Goal: Entertainment & Leisure: Consume media (video, audio)

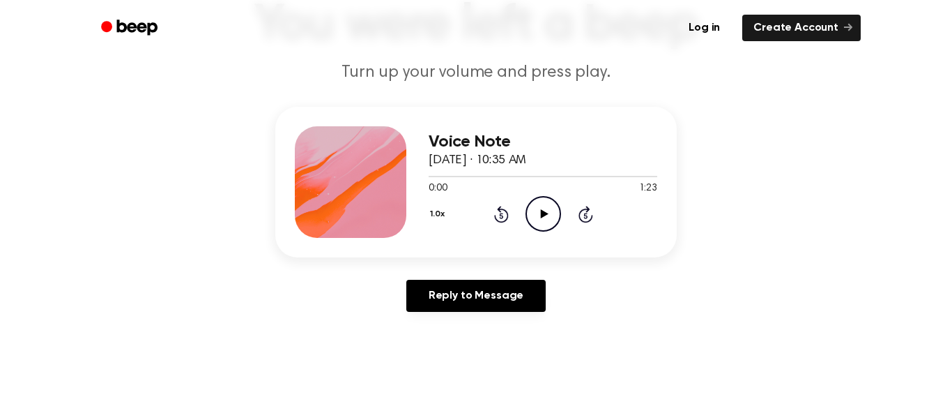
scroll to position [111, 0]
click at [545, 217] on icon "Play Audio" at bounding box center [544, 215] width 36 height 36
click at [476, 183] on div "0:08 1:23" at bounding box center [543, 189] width 229 height 15
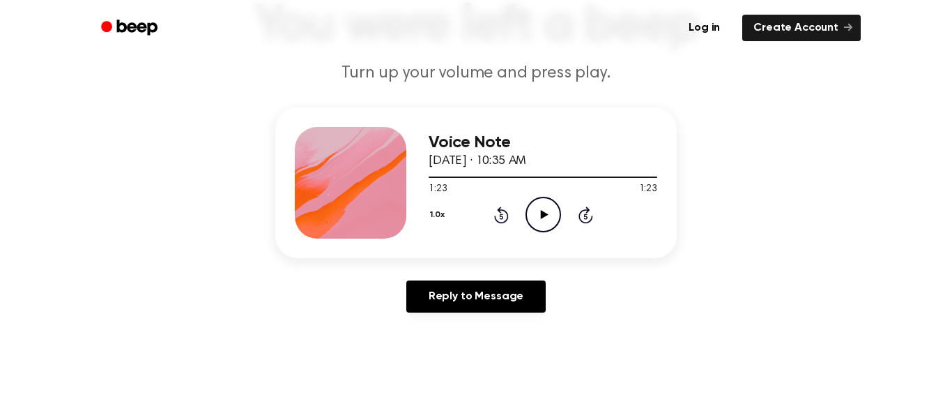
click at [550, 220] on icon "Play Audio" at bounding box center [544, 215] width 36 height 36
click at [535, 213] on icon "Pause Audio" at bounding box center [544, 215] width 36 height 36
click at [503, 217] on icon at bounding box center [500, 216] width 3 height 6
click at [501, 216] on icon at bounding box center [500, 216] width 3 height 6
click at [505, 223] on icon "Rewind 5 seconds" at bounding box center [501, 215] width 15 height 18
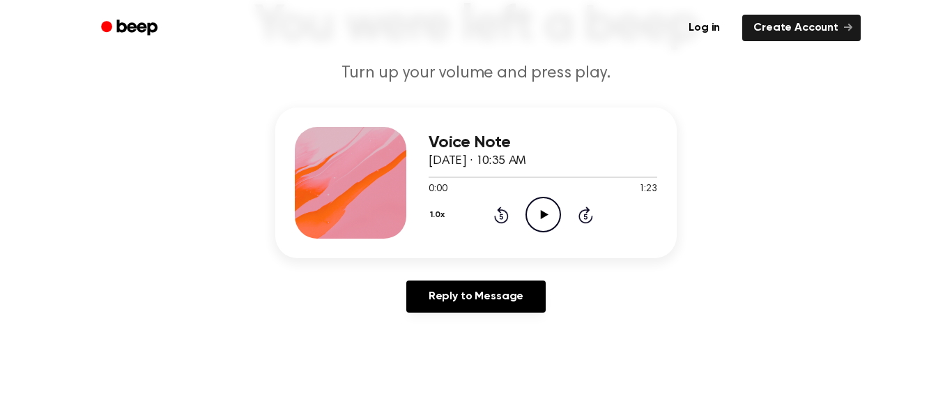
click at [499, 222] on icon at bounding box center [501, 214] width 15 height 17
click at [502, 222] on icon at bounding box center [501, 214] width 15 height 17
click at [543, 213] on icon at bounding box center [544, 214] width 8 height 9
